Goal: Task Accomplishment & Management: Manage account settings

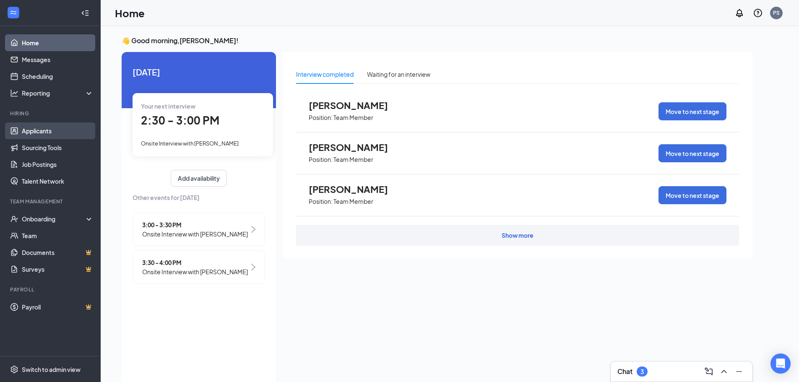
click at [36, 132] on link "Applicants" at bounding box center [58, 131] width 72 height 17
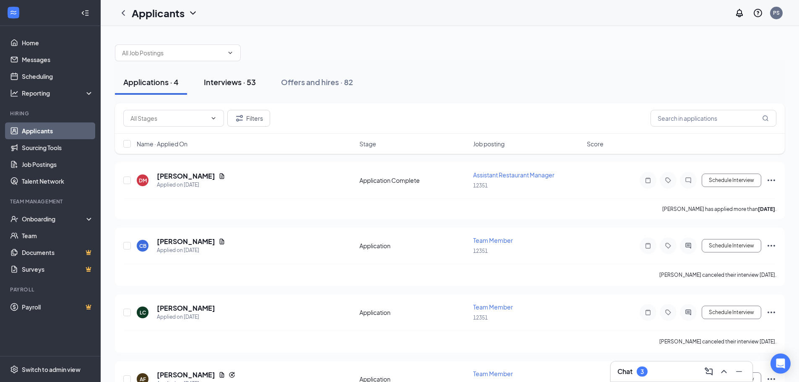
click at [219, 80] on div "Interviews · 53" at bounding box center [230, 82] width 52 height 10
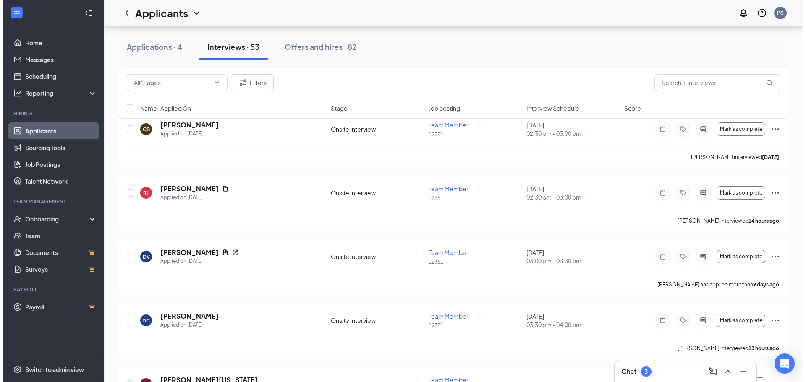
scroll to position [1049, 0]
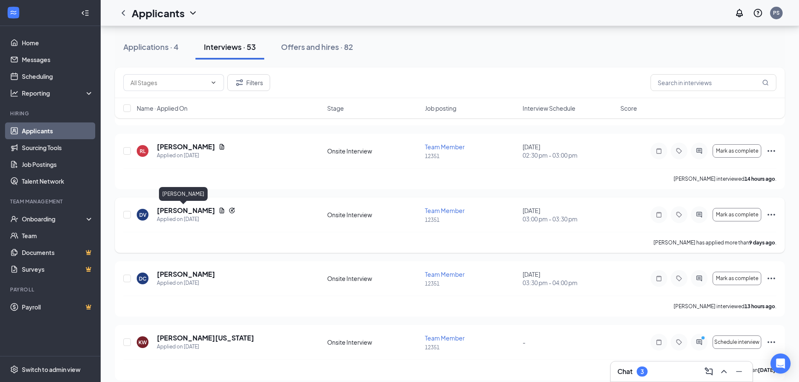
click at [179, 211] on h5 "[PERSON_NAME]" at bounding box center [186, 210] width 58 height 9
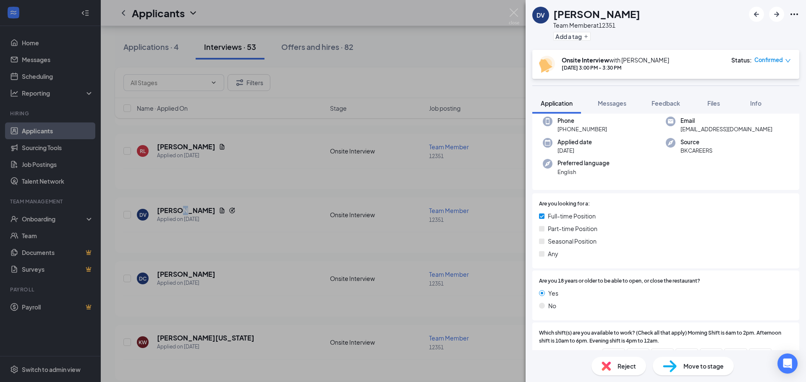
scroll to position [84, 0]
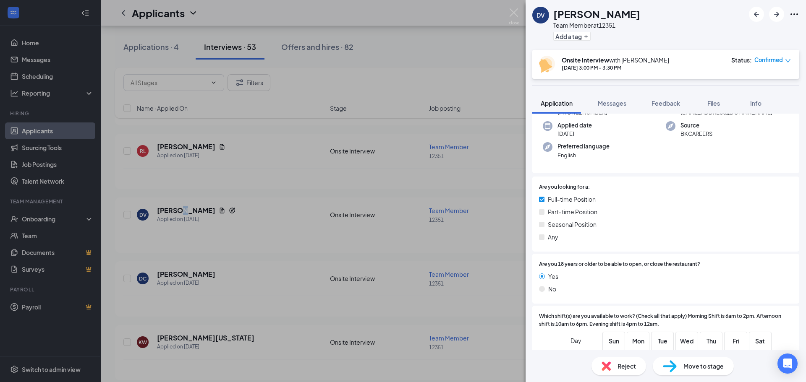
click at [799, 347] on div "This applicant also applied to 3 other job posting(s) Collapse all Application …" at bounding box center [665, 232] width 280 height 237
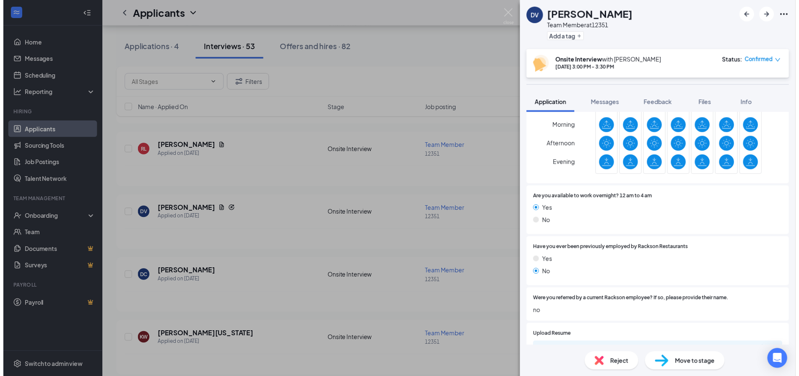
scroll to position [336, 0]
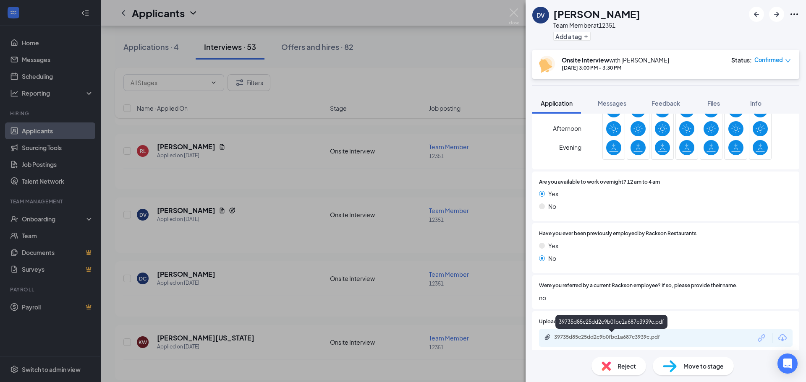
click at [628, 337] on div "39735d85c25dd2c9b0fbc1a687c3939c.pdf" at bounding box center [612, 337] width 117 height 7
click at [512, 11] on img at bounding box center [513, 16] width 10 height 16
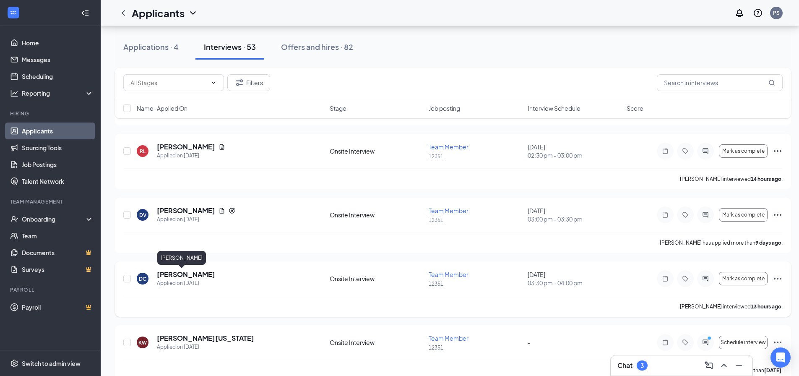
click at [167, 273] on h5 "[PERSON_NAME]" at bounding box center [186, 274] width 58 height 9
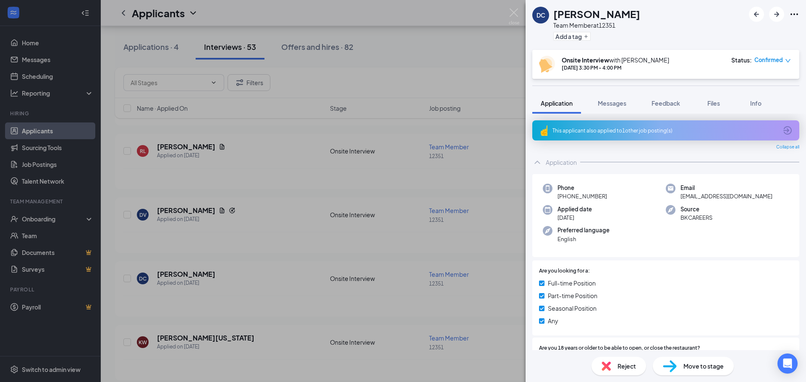
click at [620, 368] on span "Reject" at bounding box center [626, 366] width 18 height 9
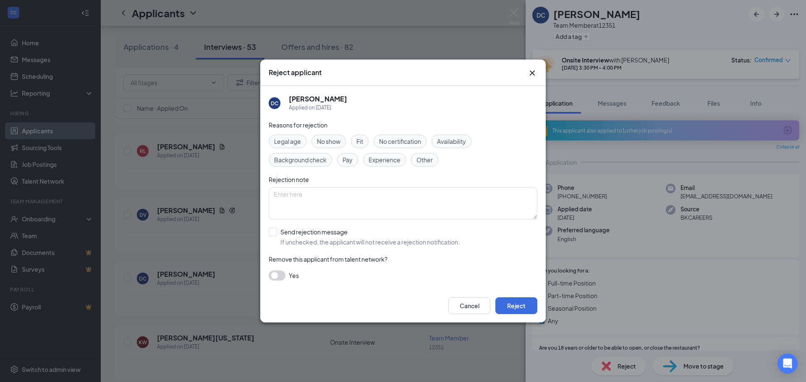
click at [321, 140] on span "No show" at bounding box center [328, 141] width 23 height 9
click at [514, 302] on button "Reject" at bounding box center [516, 305] width 42 height 17
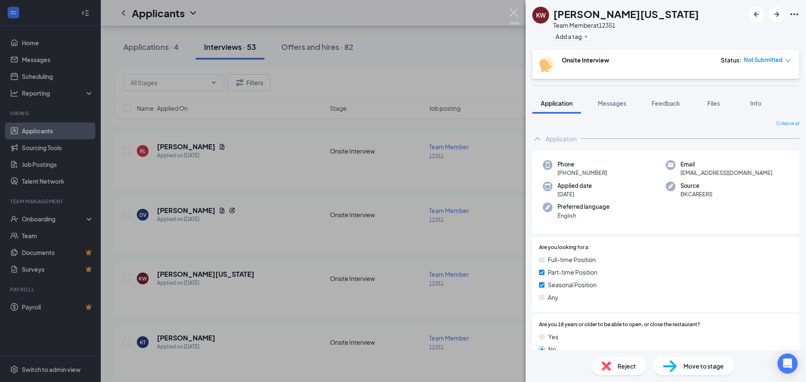
click at [512, 10] on img at bounding box center [513, 16] width 10 height 16
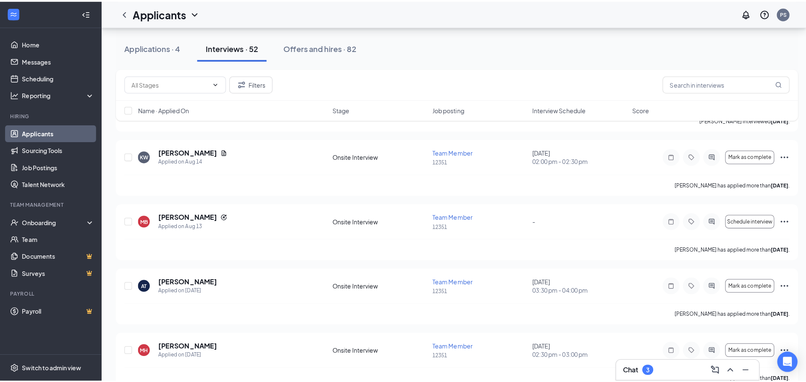
scroll to position [1317, 0]
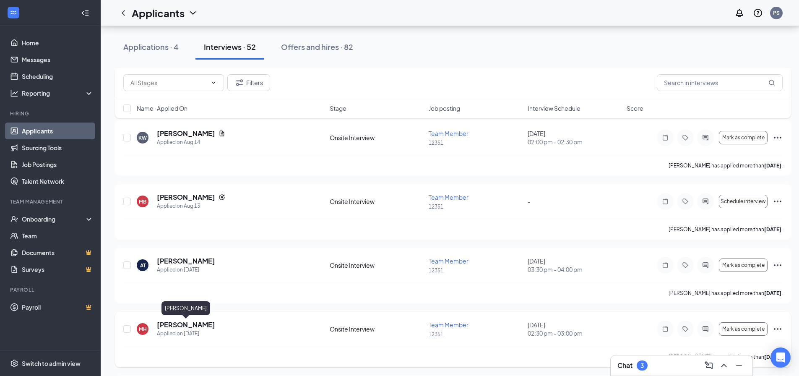
click at [200, 324] on h5 "[PERSON_NAME]" at bounding box center [186, 324] width 58 height 9
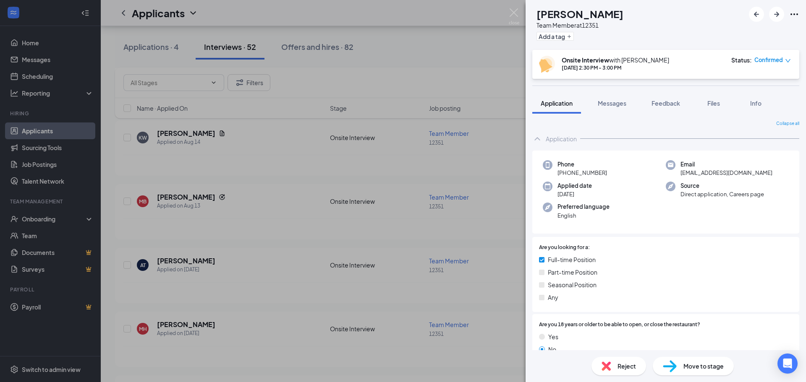
click at [521, 6] on div "[PERSON_NAME] Team Member at 12351 Add a tag Onsite Interview with [PERSON_NAME…" at bounding box center [403, 191] width 806 height 382
click at [517, 11] on img at bounding box center [513, 16] width 10 height 16
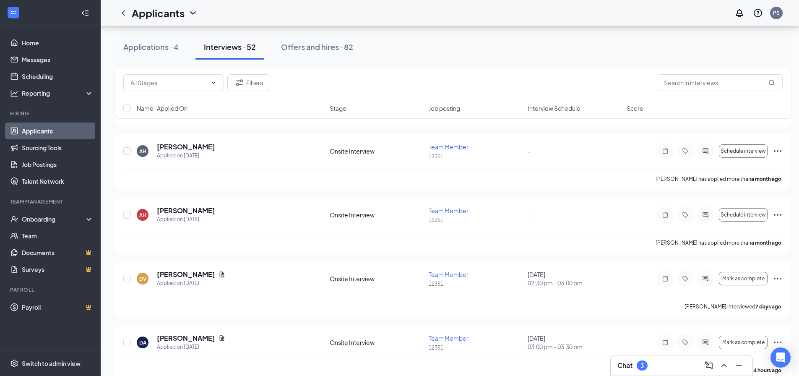
scroll to position [2660, 0]
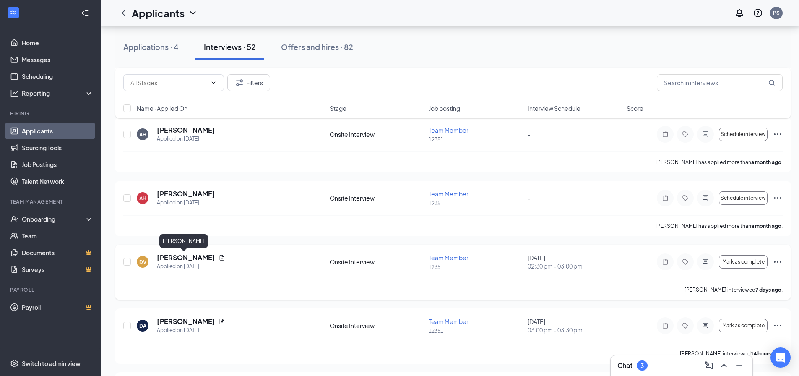
click at [194, 257] on h5 "[PERSON_NAME]" at bounding box center [186, 257] width 58 height 9
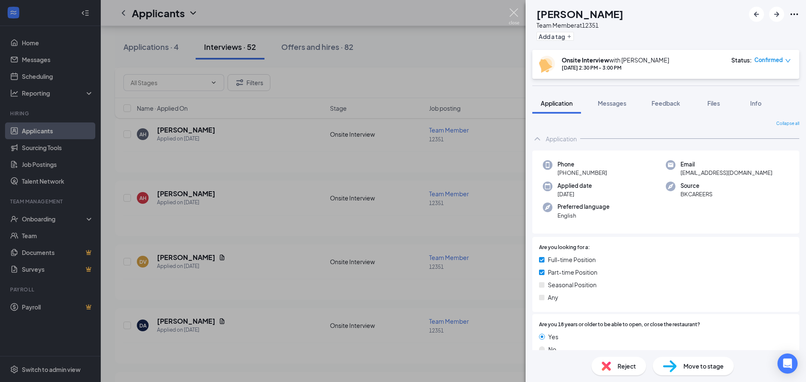
click at [511, 9] on img at bounding box center [513, 16] width 10 height 16
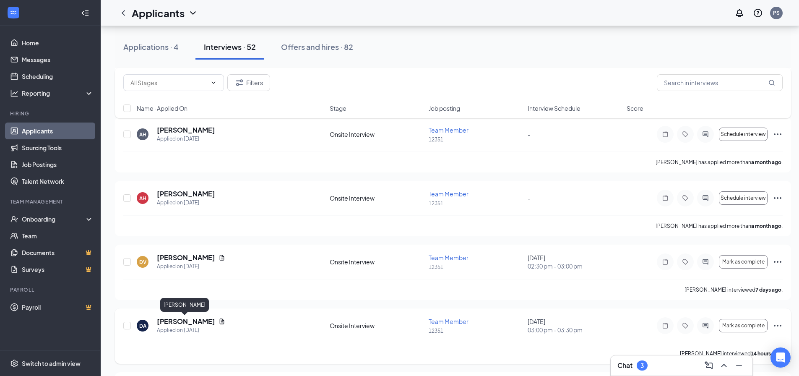
click at [202, 324] on h5 "[PERSON_NAME]" at bounding box center [186, 321] width 58 height 9
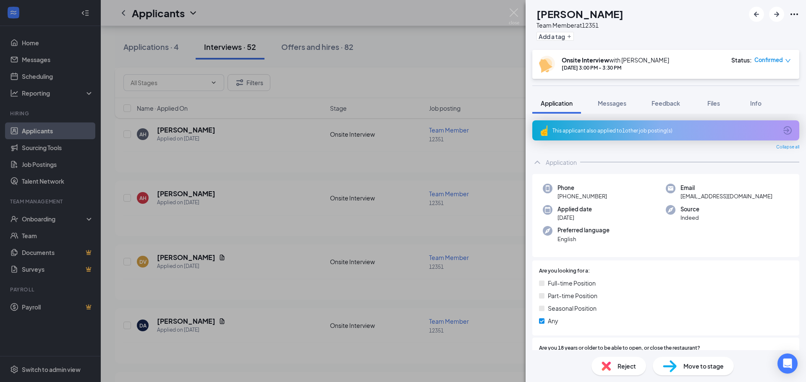
click at [613, 367] on div "Reject" at bounding box center [618, 366] width 55 height 18
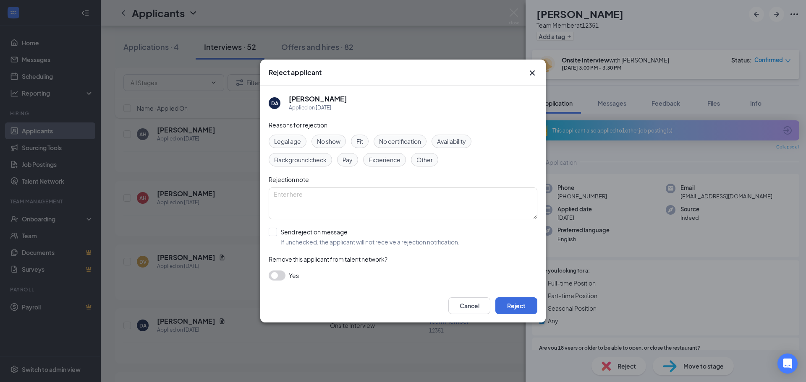
click at [327, 141] on span "No show" at bounding box center [328, 141] width 23 height 9
click at [521, 304] on button "Reject" at bounding box center [516, 305] width 42 height 17
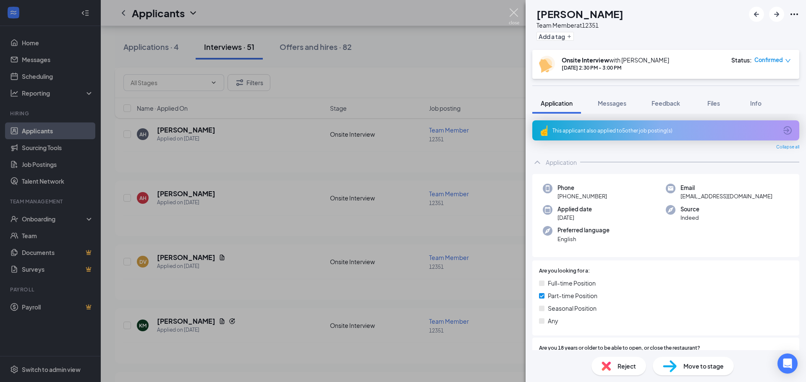
click at [512, 14] on img at bounding box center [513, 16] width 10 height 16
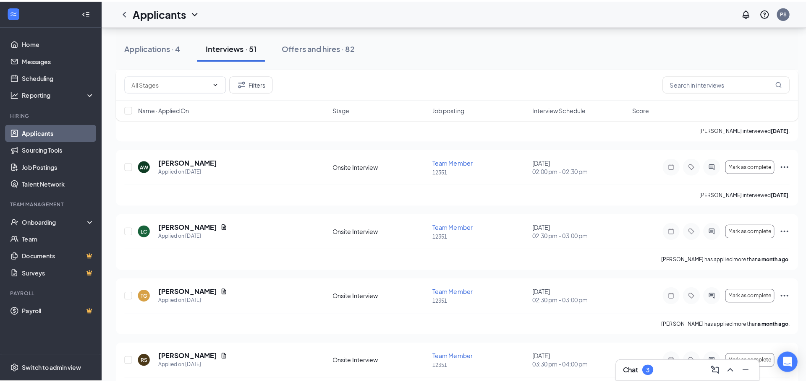
scroll to position [3029, 0]
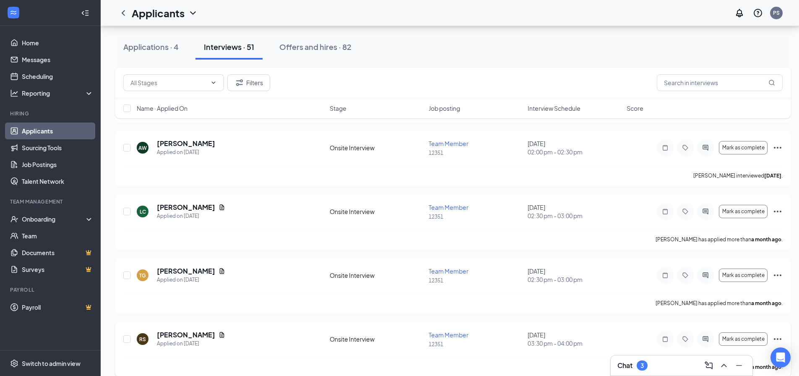
click at [202, 339] on div "[PERSON_NAME]" at bounding box center [191, 334] width 68 height 9
click at [192, 334] on h5 "[PERSON_NAME]" at bounding box center [186, 334] width 58 height 9
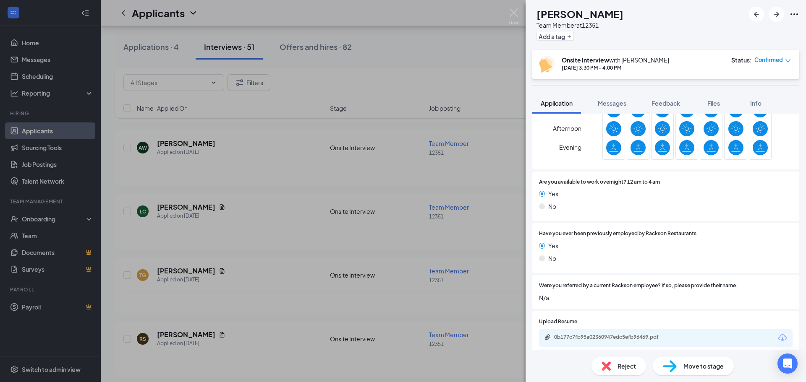
scroll to position [352, 0]
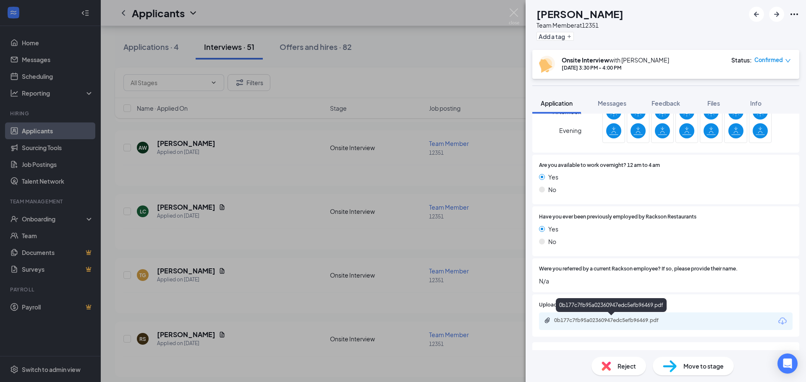
click at [637, 323] on div "0b177c7fb95a02360947edc5efb96469.pdf" at bounding box center [612, 320] width 117 height 7
